Goal: Transaction & Acquisition: Purchase product/service

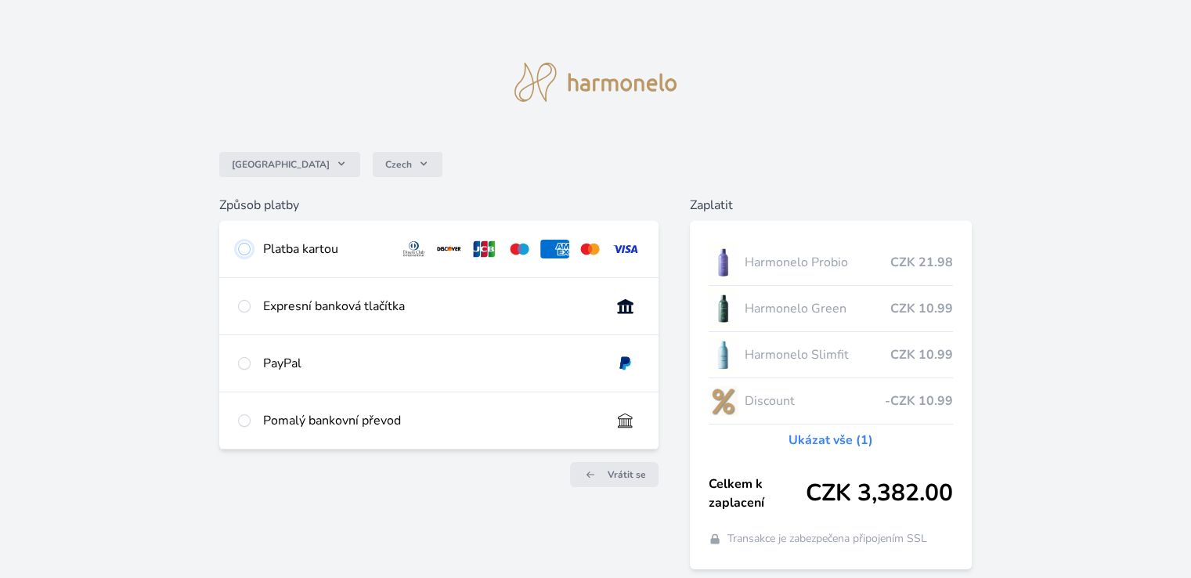
click at [244, 248] on input "radio" at bounding box center [244, 249] width 13 height 13
radio input "true"
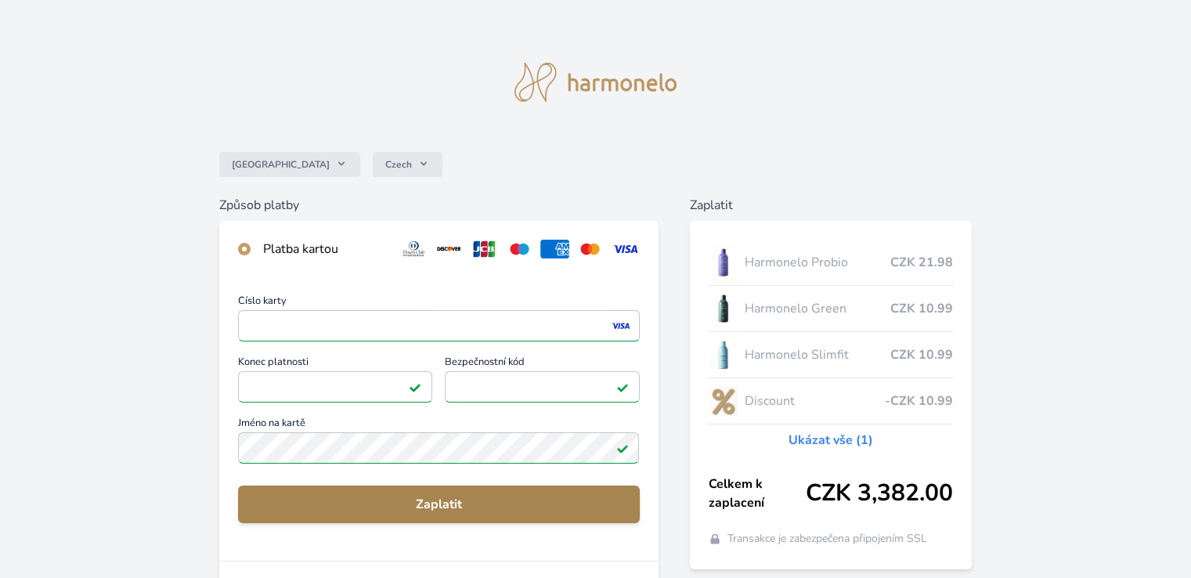
click at [452, 508] on span "Zaplatit" at bounding box center [439, 504] width 376 height 19
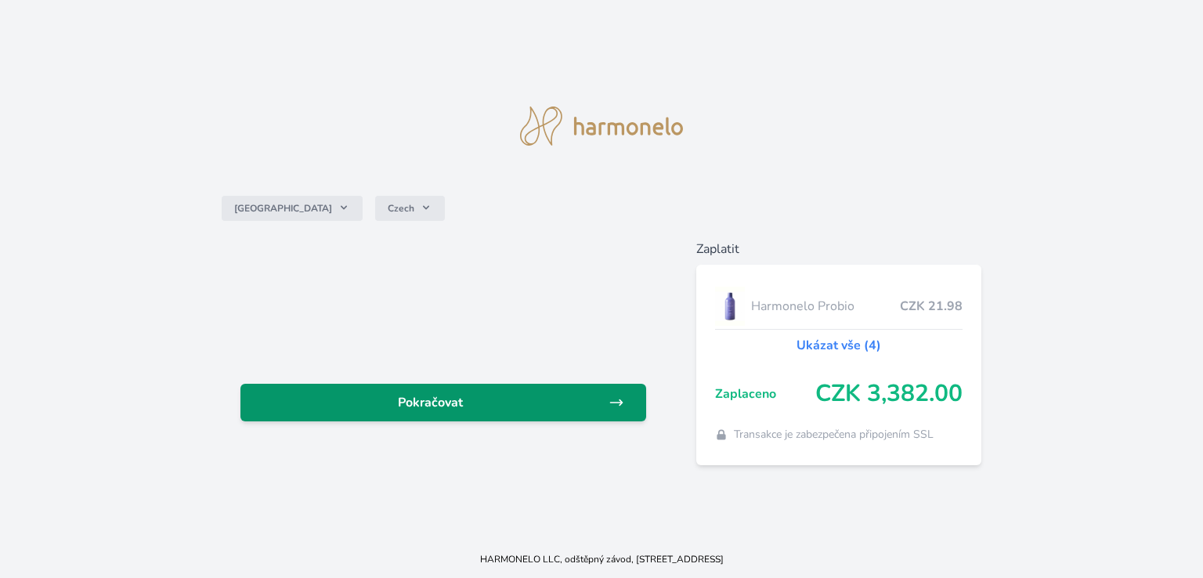
click at [502, 392] on link "Pokračovat" at bounding box center [443, 403] width 406 height 38
